Goal: Task Accomplishment & Management: Manage account settings

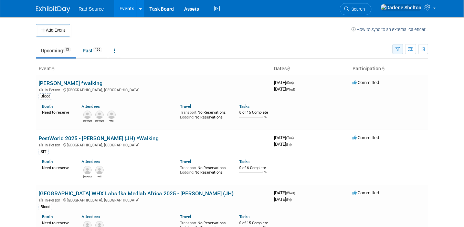
click at [400, 50] on icon "button" at bounding box center [397, 49] width 4 height 4
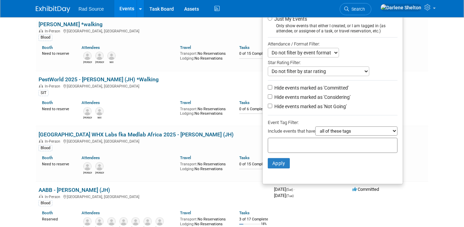
scroll to position [43, 0]
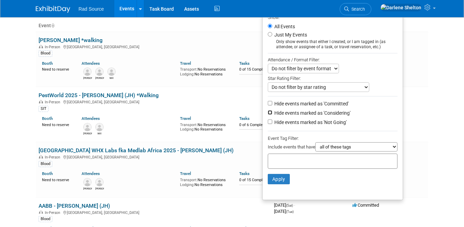
click at [272, 112] on input "Hide events marked as 'Considering'" at bounding box center [270, 112] width 4 height 4
checkbox input "true"
click at [278, 122] on label "Hide events marked as 'Not Going'" at bounding box center [310, 122] width 74 height 7
click at [272, 122] on input "Hide events marked as 'Not Going'" at bounding box center [270, 121] width 4 height 4
checkbox input "true"
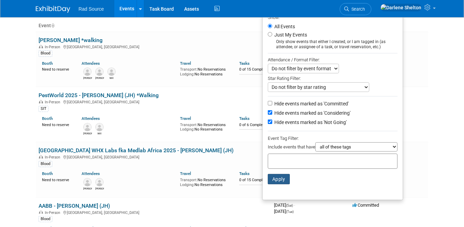
click at [287, 179] on button "Apply" at bounding box center [279, 179] width 22 height 10
